Goal: Transaction & Acquisition: Subscribe to service/newsletter

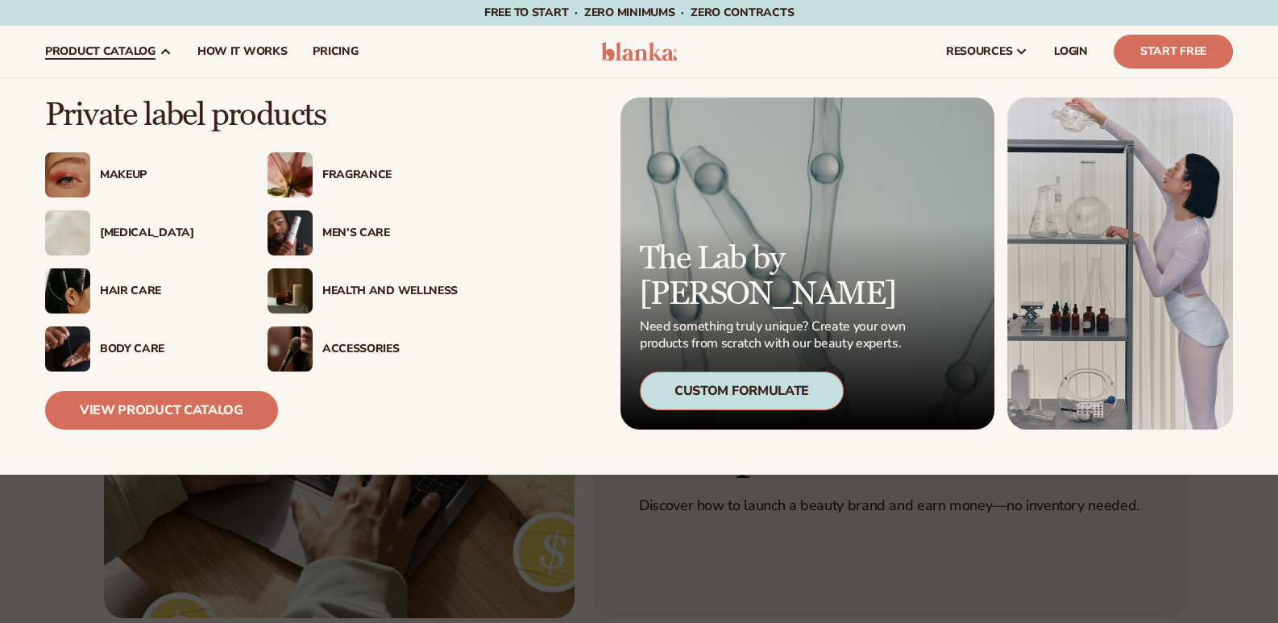
click at [117, 58] on span "product catalog" at bounding box center [100, 51] width 110 height 13
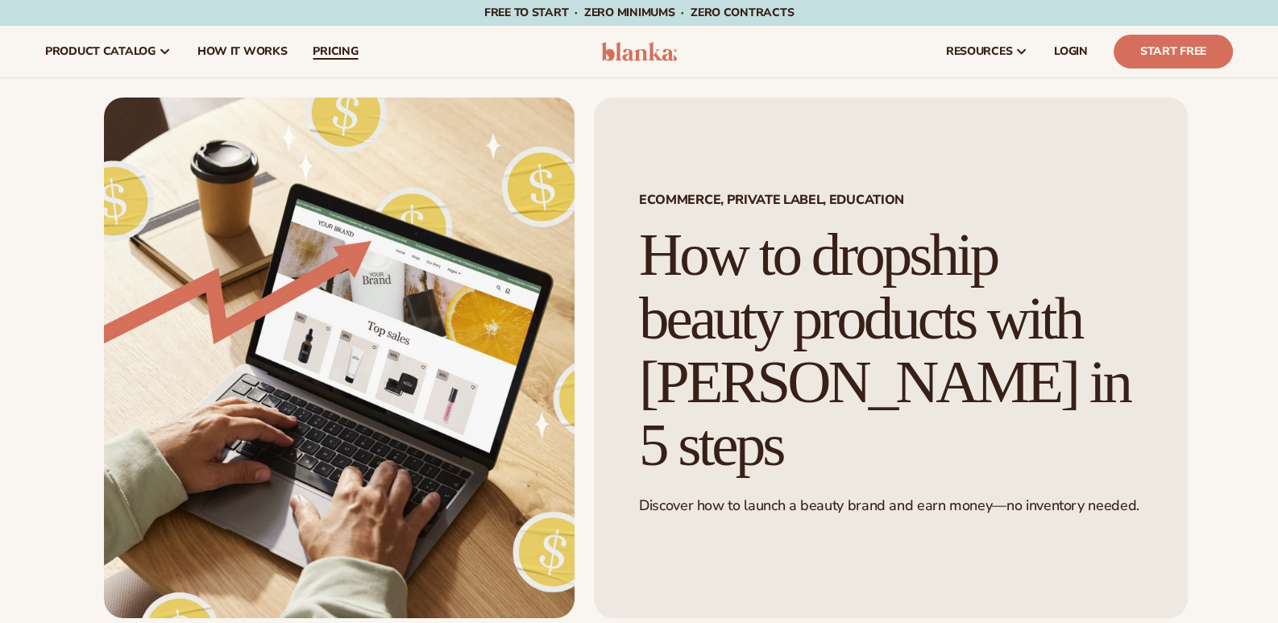
click at [338, 55] on span "pricing" at bounding box center [335, 51] width 45 height 13
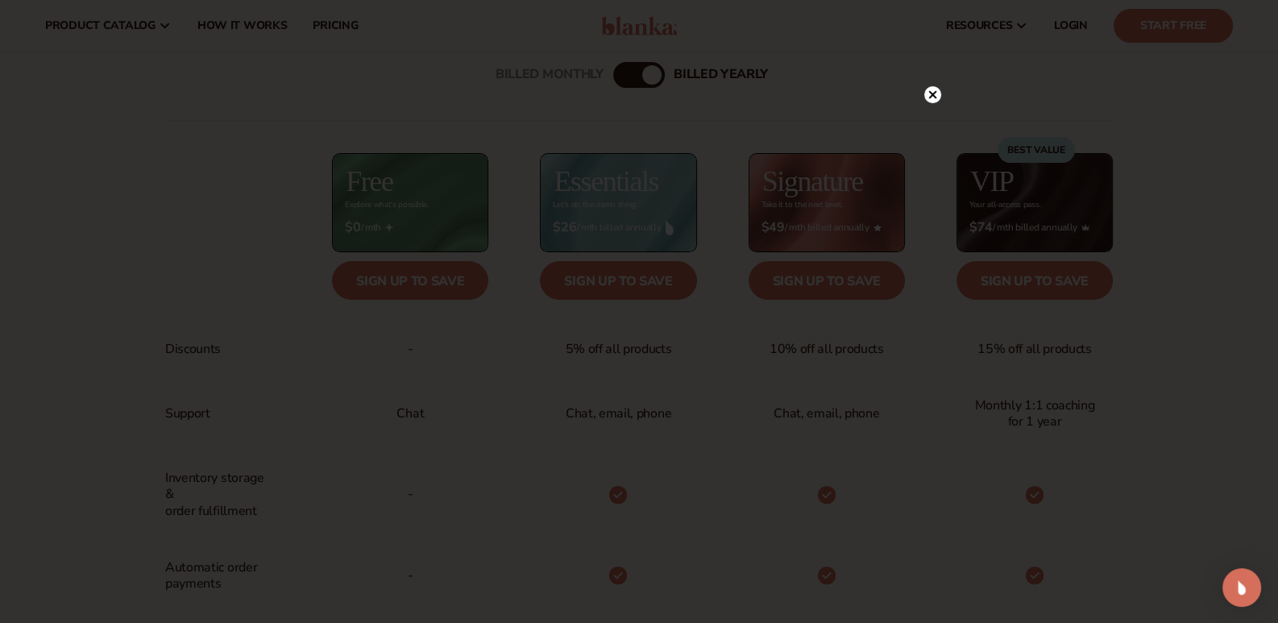
scroll to position [585, 0]
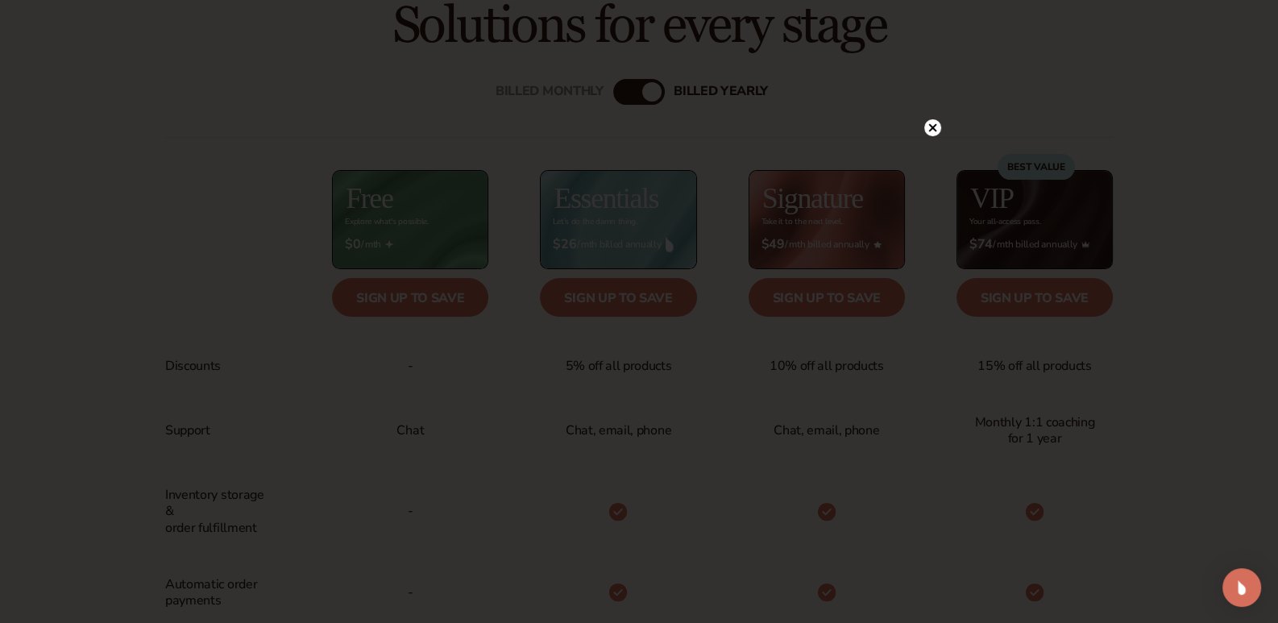
click at [924, 132] on icon at bounding box center [932, 127] width 17 height 17
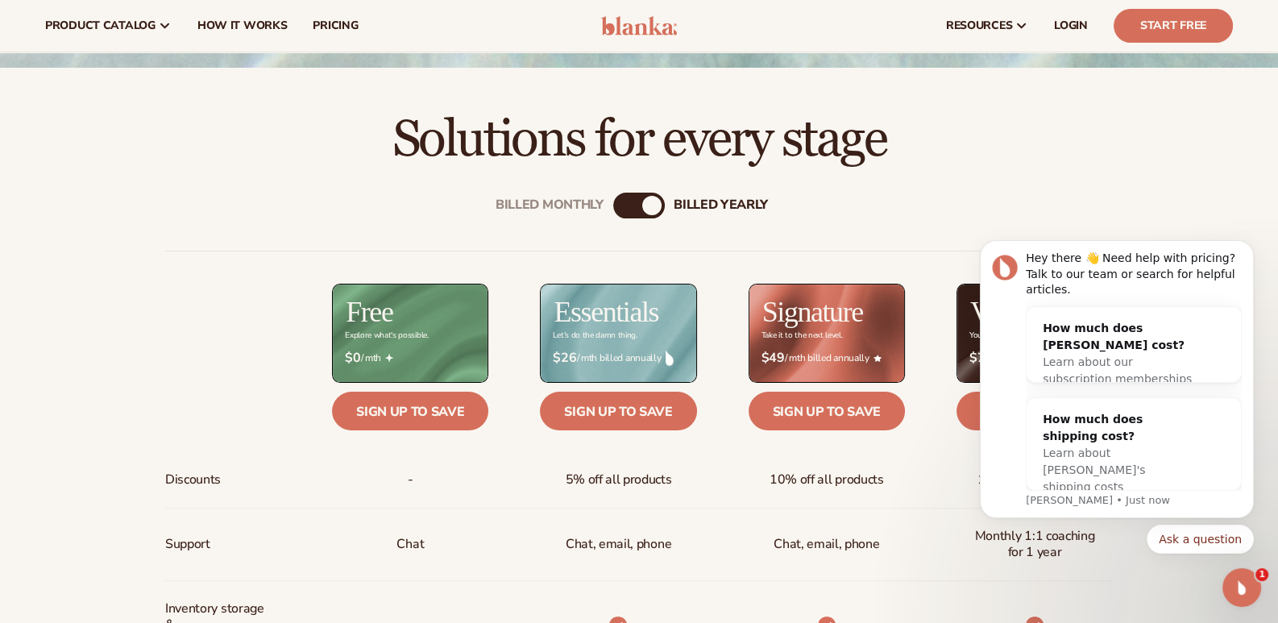
scroll to position [0, 0]
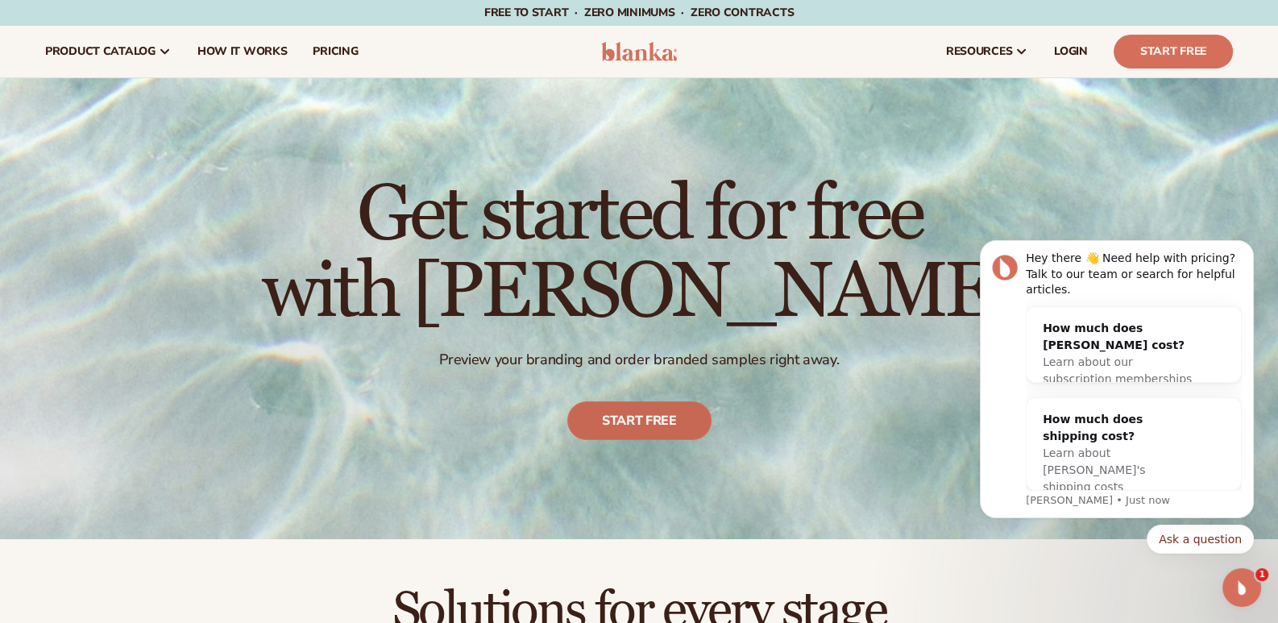
click at [608, 415] on link "Start free" at bounding box center [639, 421] width 144 height 39
